Goal: Task Accomplishment & Management: Use online tool/utility

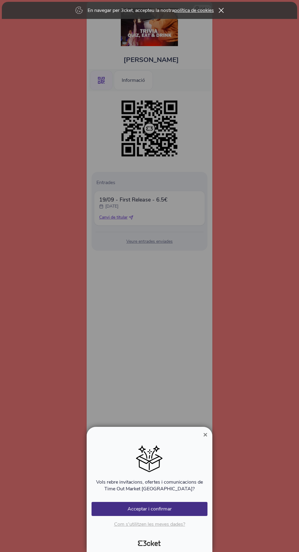
click at [228, 219] on div at bounding box center [149, 276] width 299 height 552
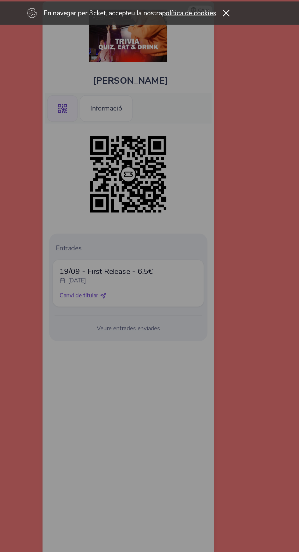
click at [139, 84] on div at bounding box center [149, 276] width 299 height 552
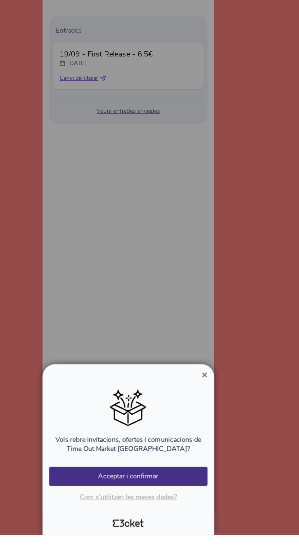
click at [184, 516] on button "Acceptar i confirmar" at bounding box center [150, 509] width 116 height 14
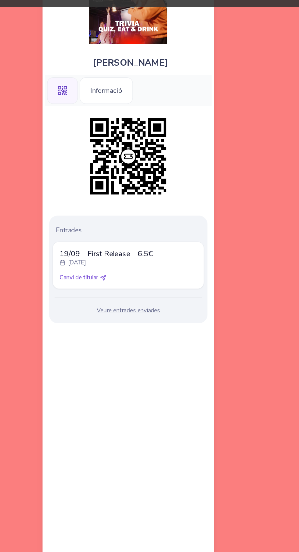
click at [142, 79] on div "Informació" at bounding box center [133, 80] width 39 height 20
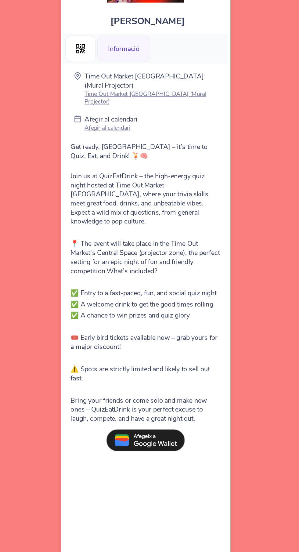
click at [164, 378] on img at bounding box center [150, 370] width 58 height 16
click at [128, 136] on p "Afegir al calendari" at bounding box center [123, 139] width 39 height 6
